Goal: Task Accomplishment & Management: Manage account settings

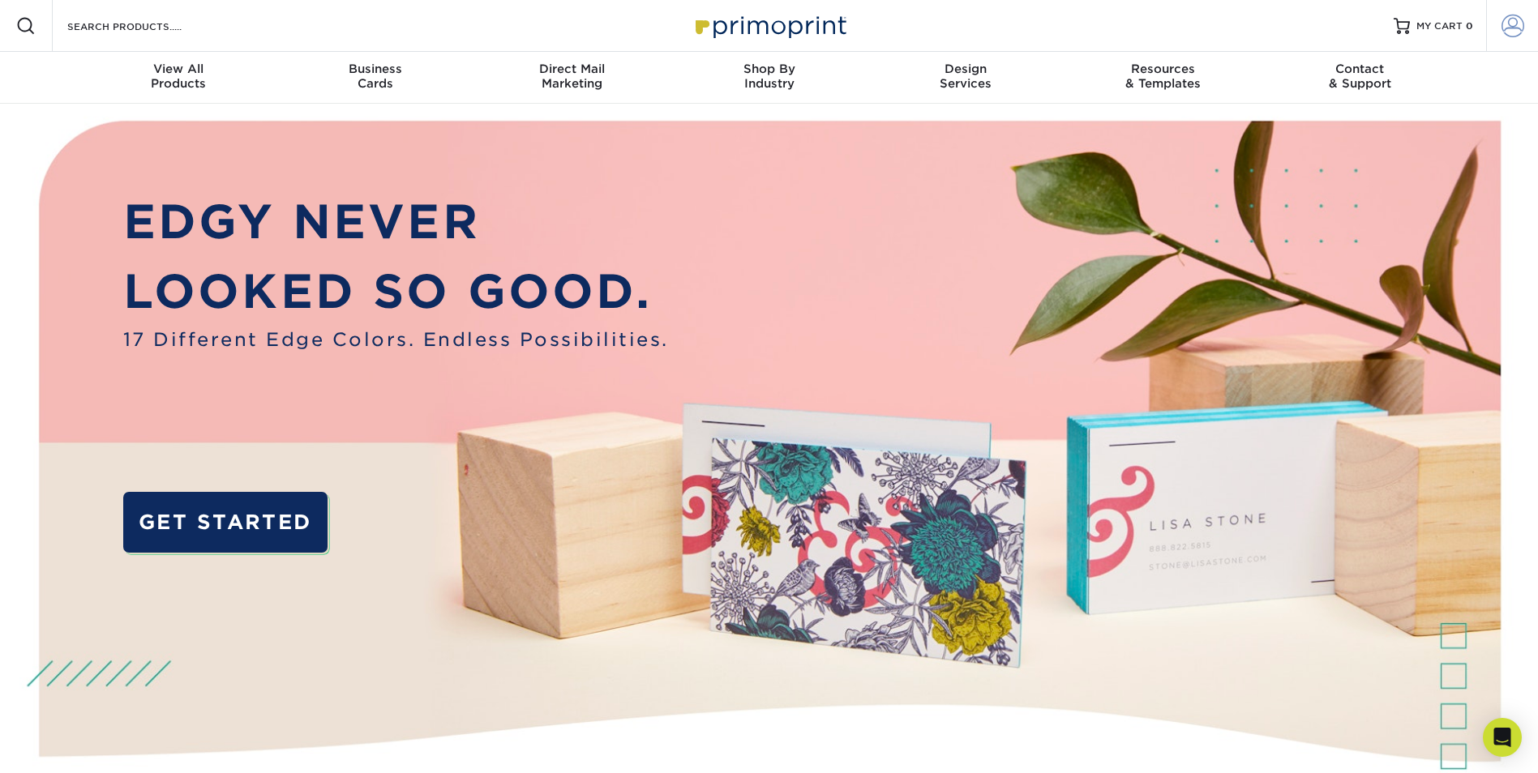
click at [1514, 28] on span at bounding box center [1512, 26] width 23 height 23
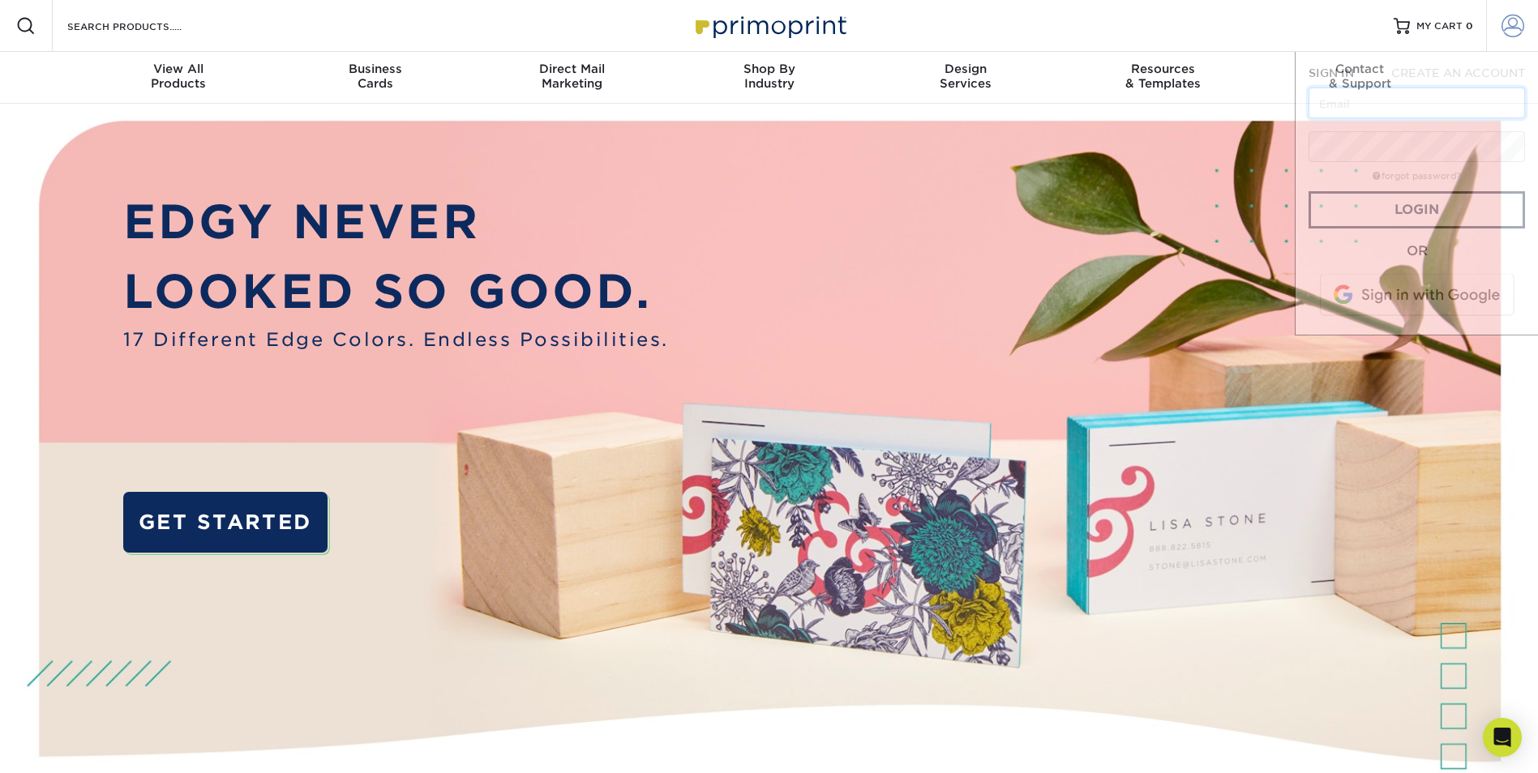
type input "[EMAIL_ADDRESS][DOMAIN_NAME]"
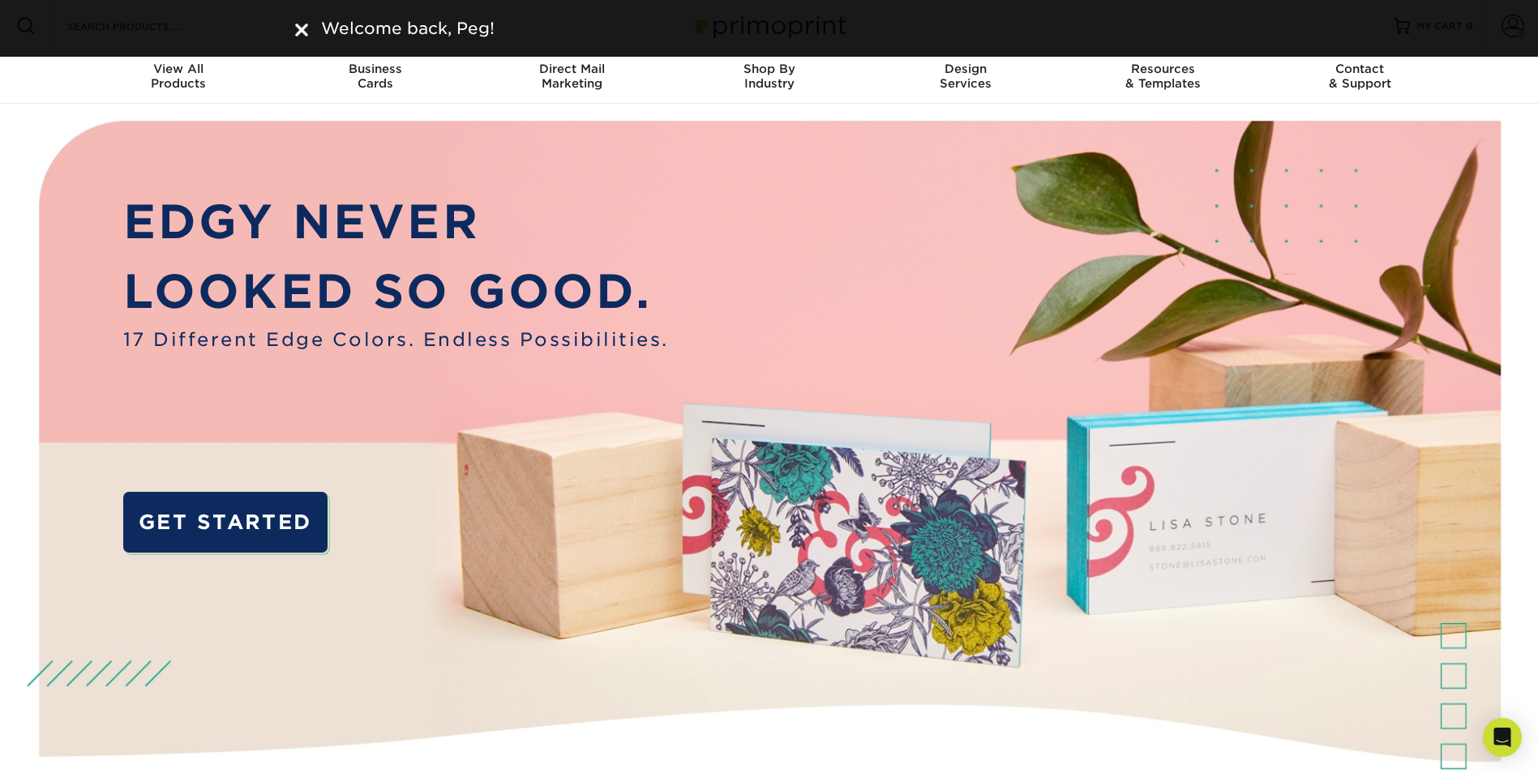
click at [299, 31] on img at bounding box center [301, 30] width 13 height 13
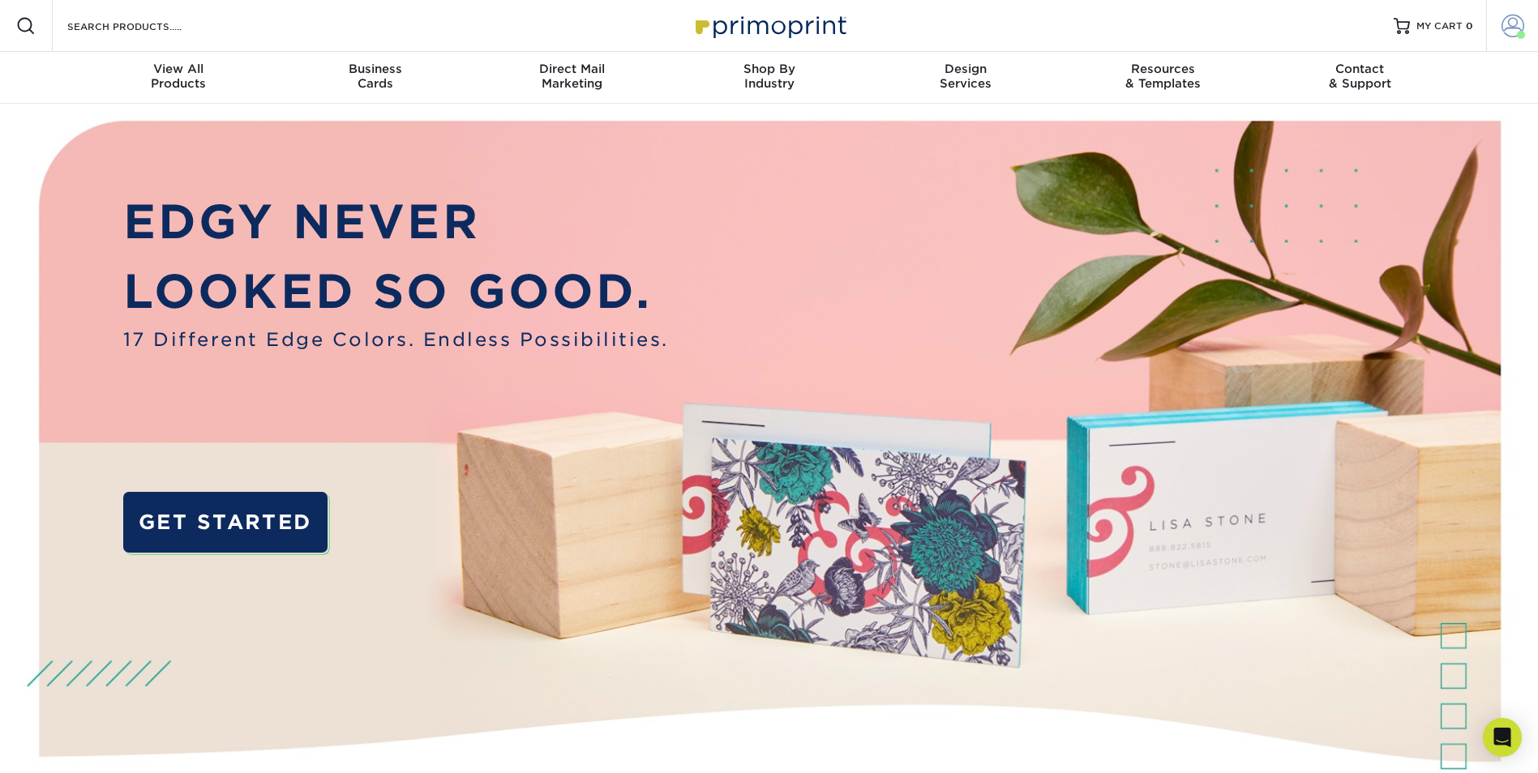
click at [1509, 25] on span at bounding box center [1512, 26] width 23 height 23
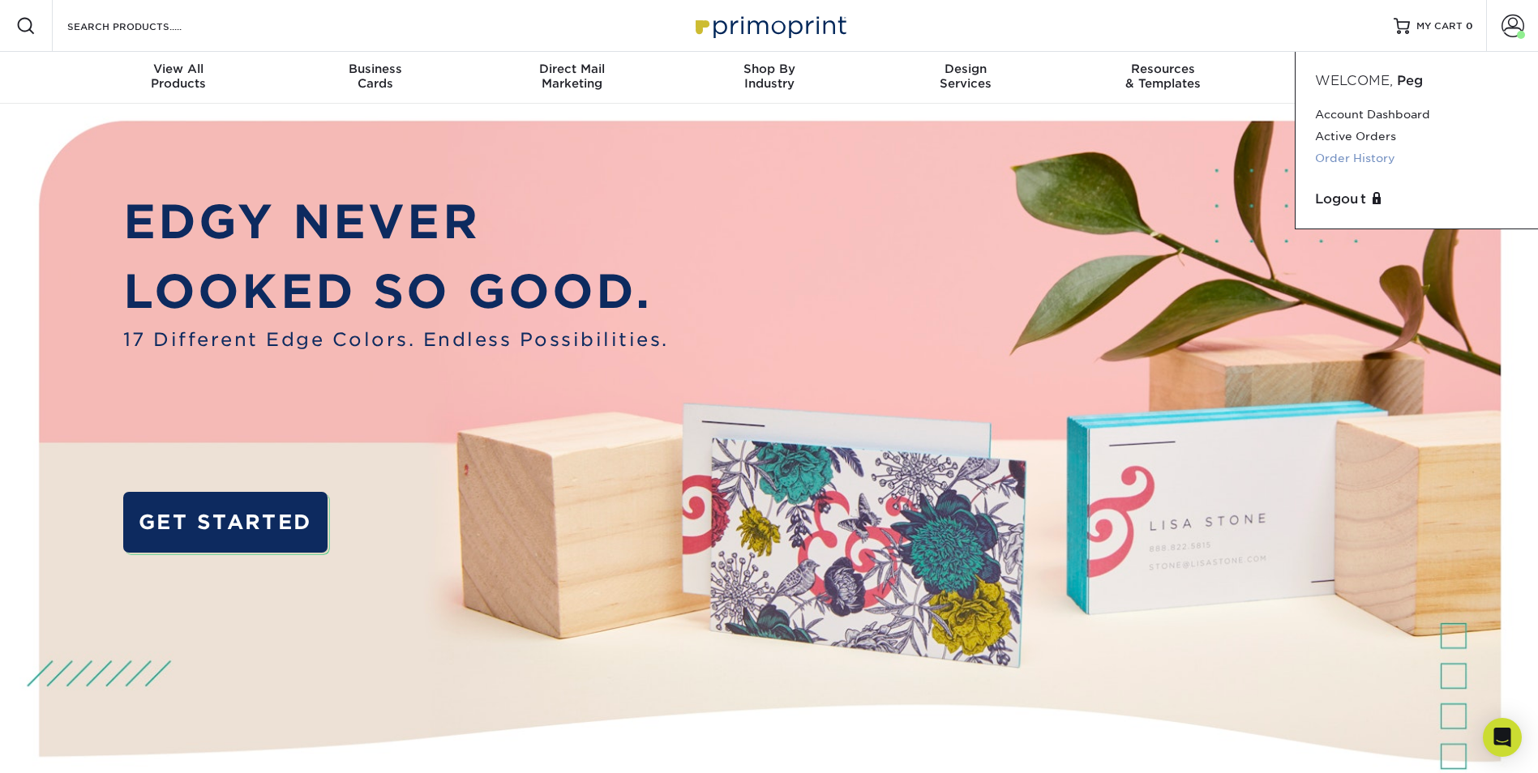
click at [1346, 156] on link "Order History" at bounding box center [1416, 159] width 203 height 22
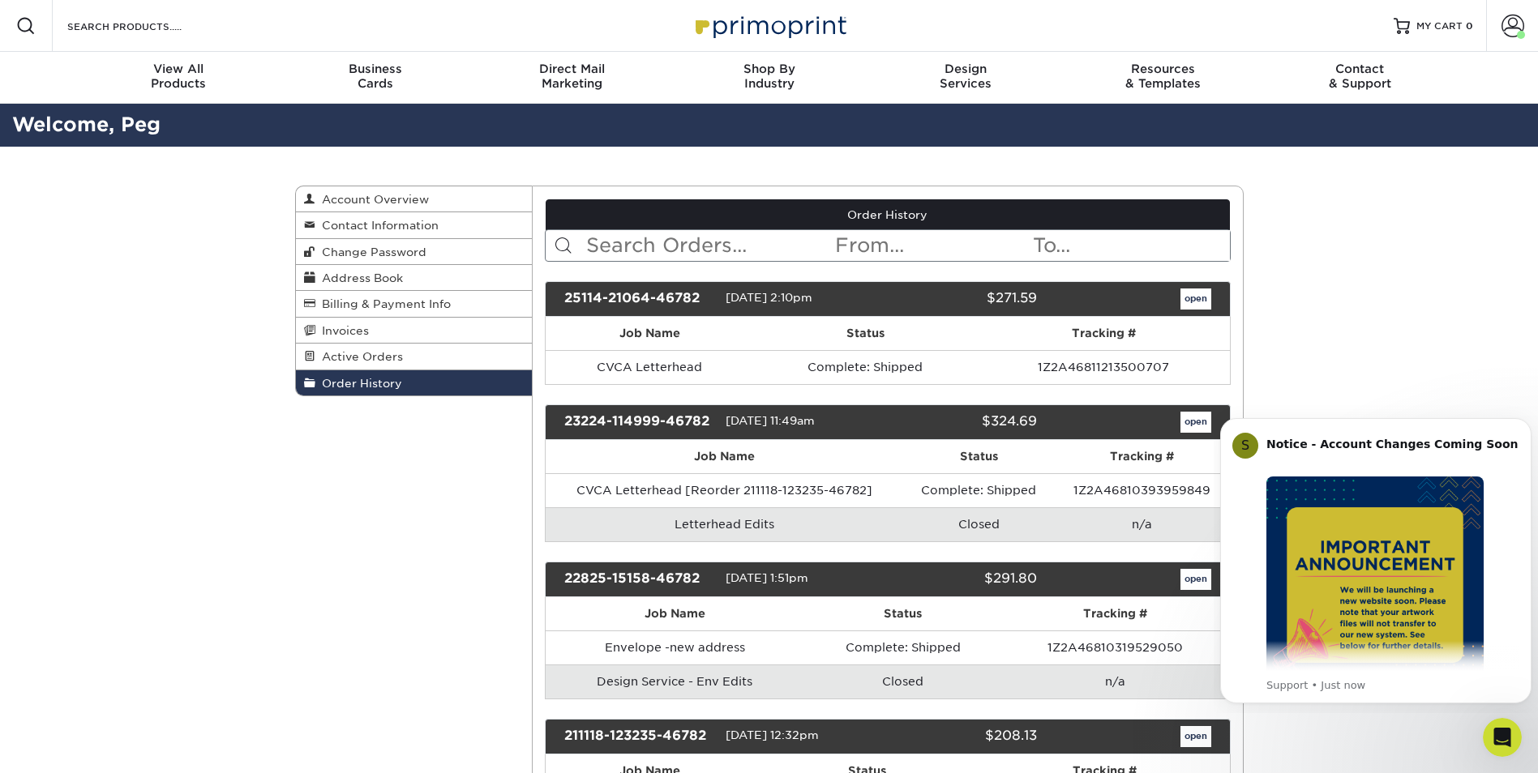
scroll to position [81, 0]
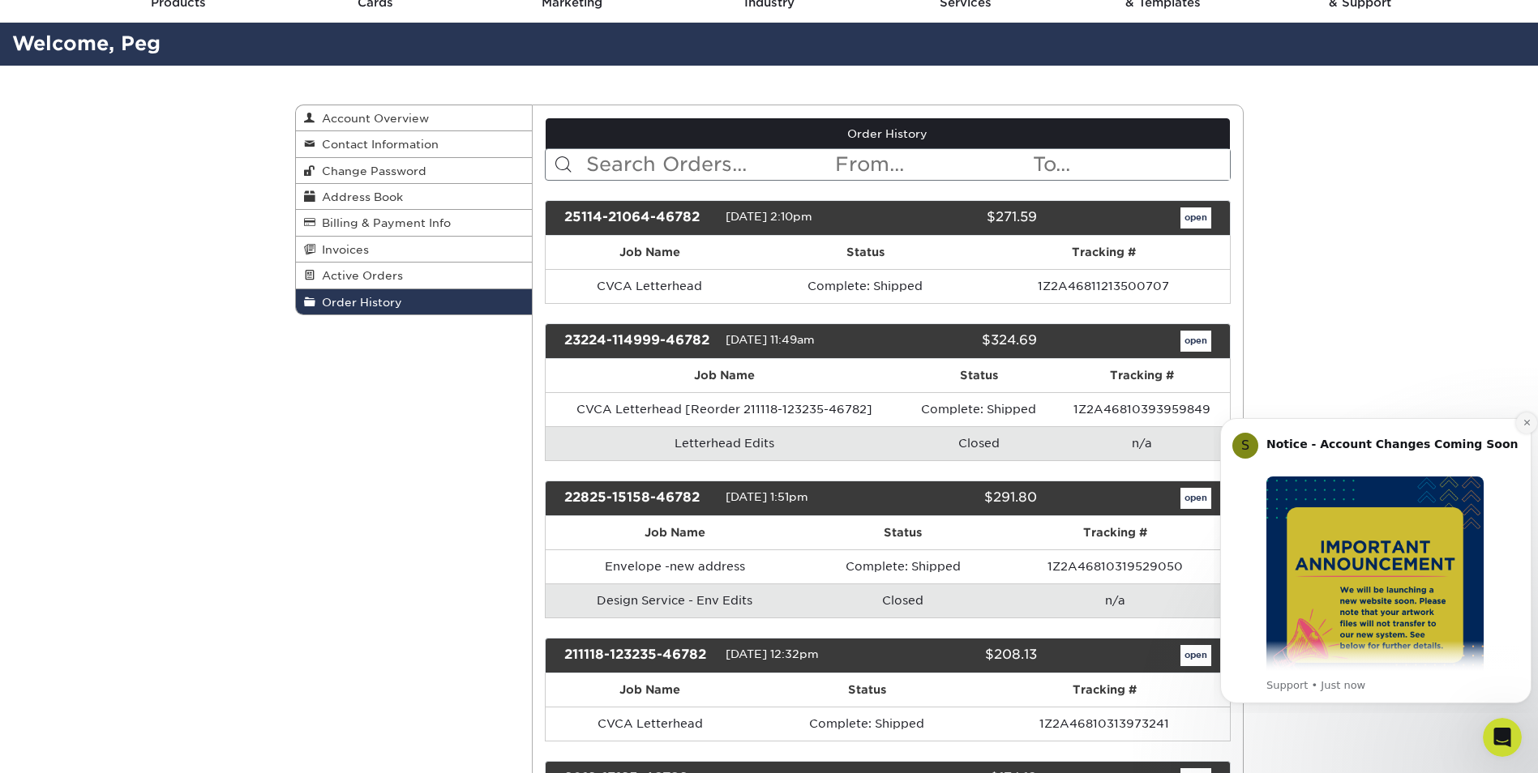
click at [1523, 422] on icon "Dismiss notification" at bounding box center [1526, 422] width 9 height 9
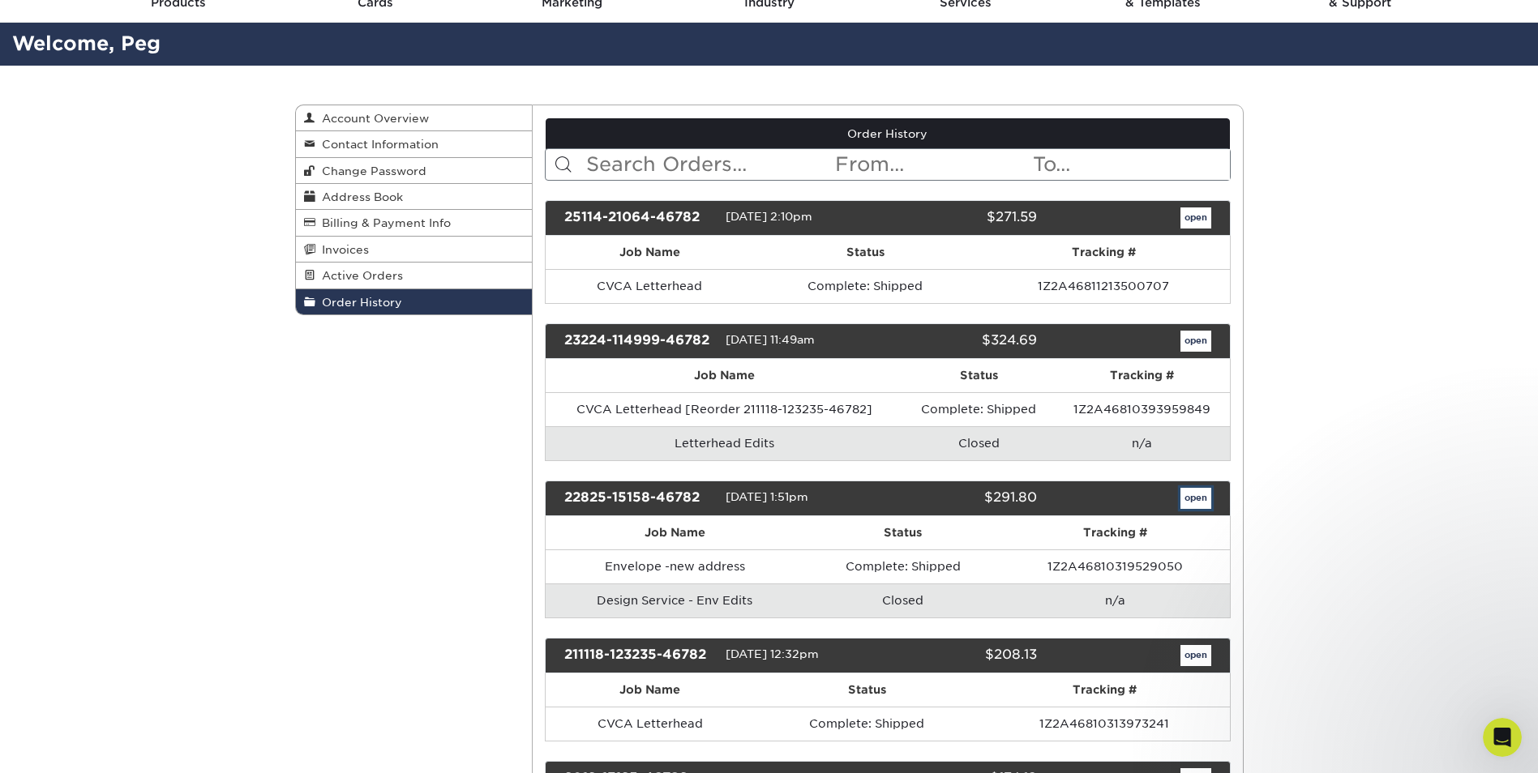
click at [1189, 503] on link "open" at bounding box center [1195, 498] width 31 height 21
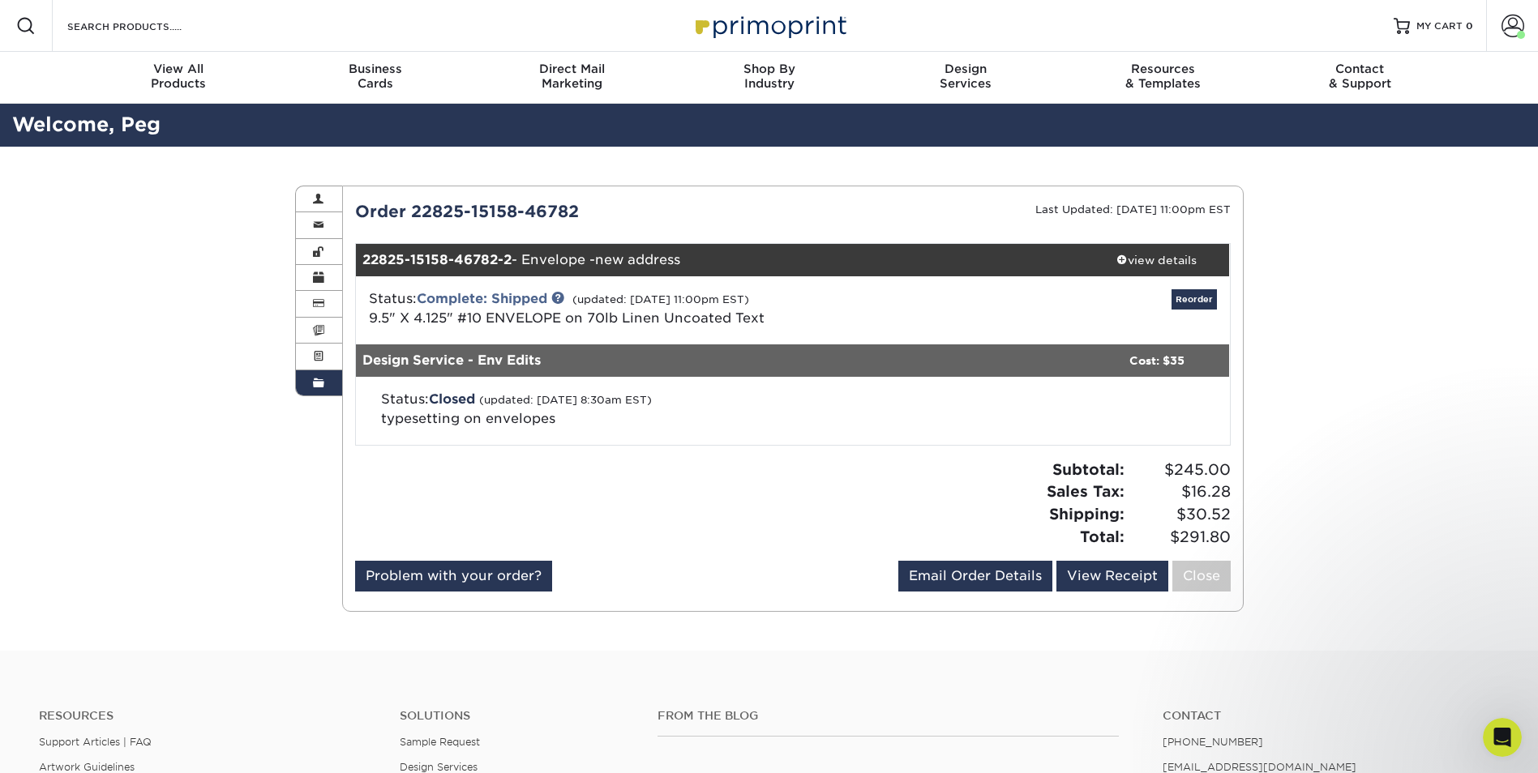
click at [763, 473] on div at bounding box center [568, 510] width 450 height 102
click at [1119, 255] on span at bounding box center [1121, 259] width 11 height 11
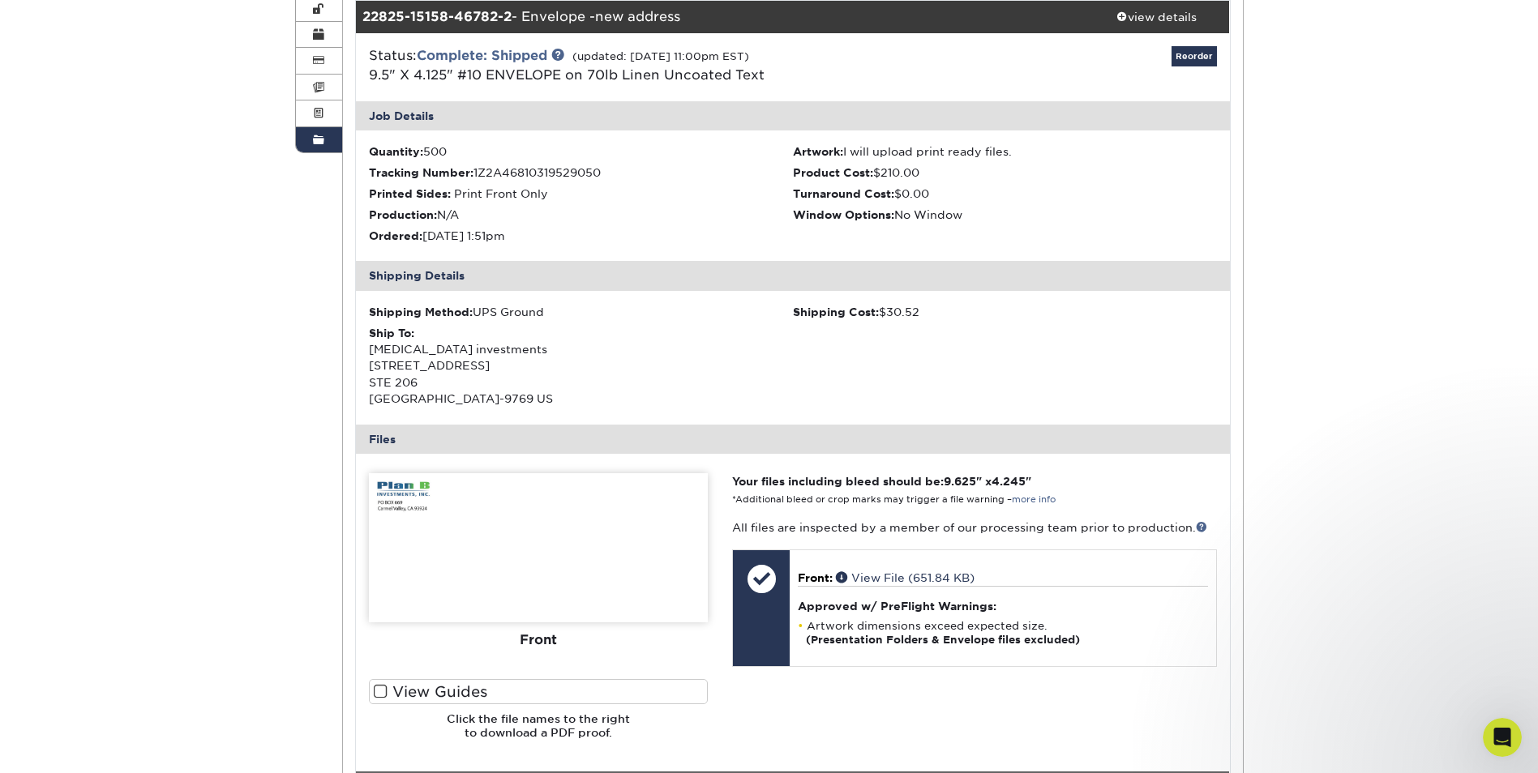
scroll to position [81, 0]
